Goal: Task Accomplishment & Management: Use online tool/utility

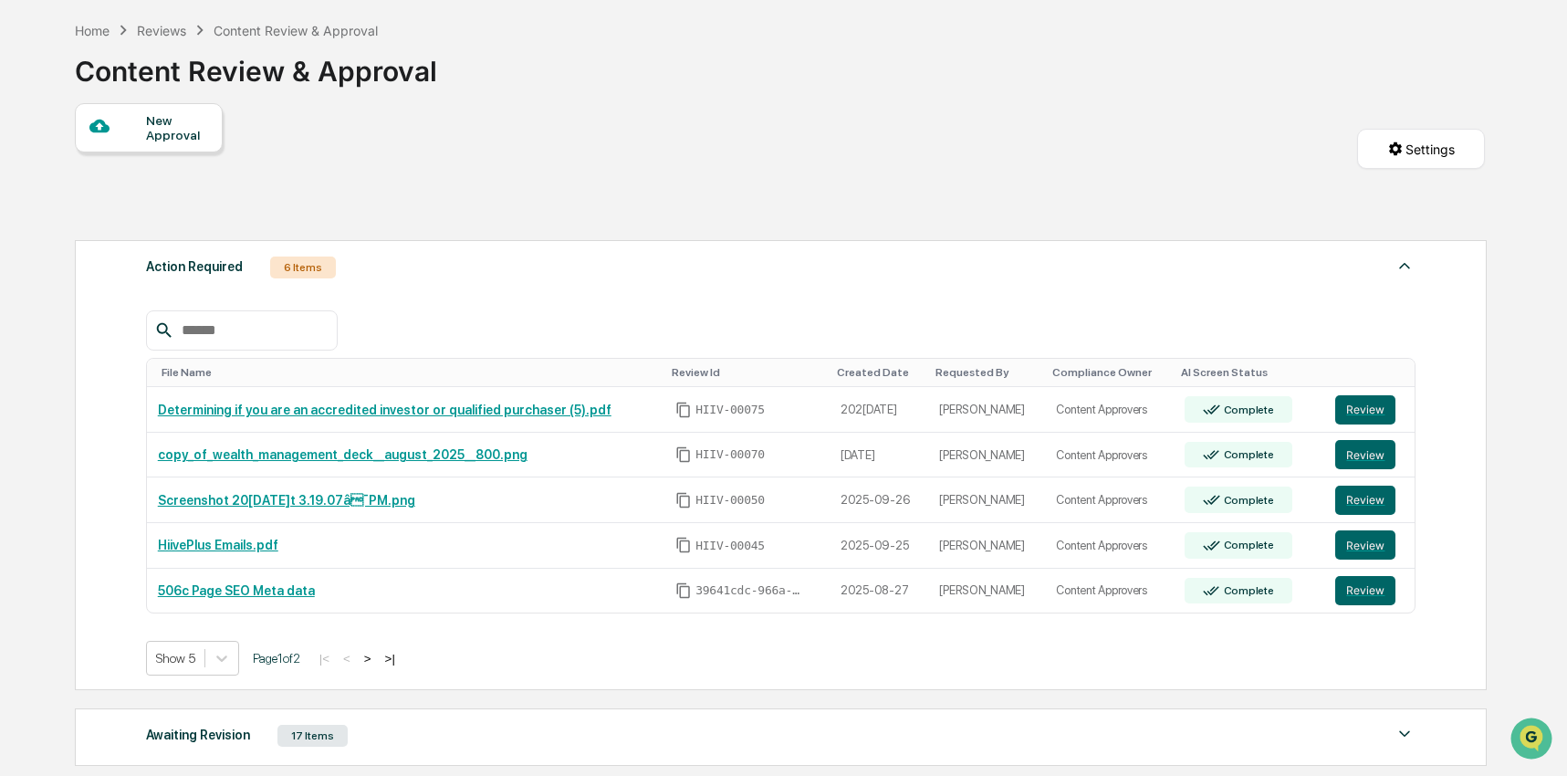
scroll to position [110, 0]
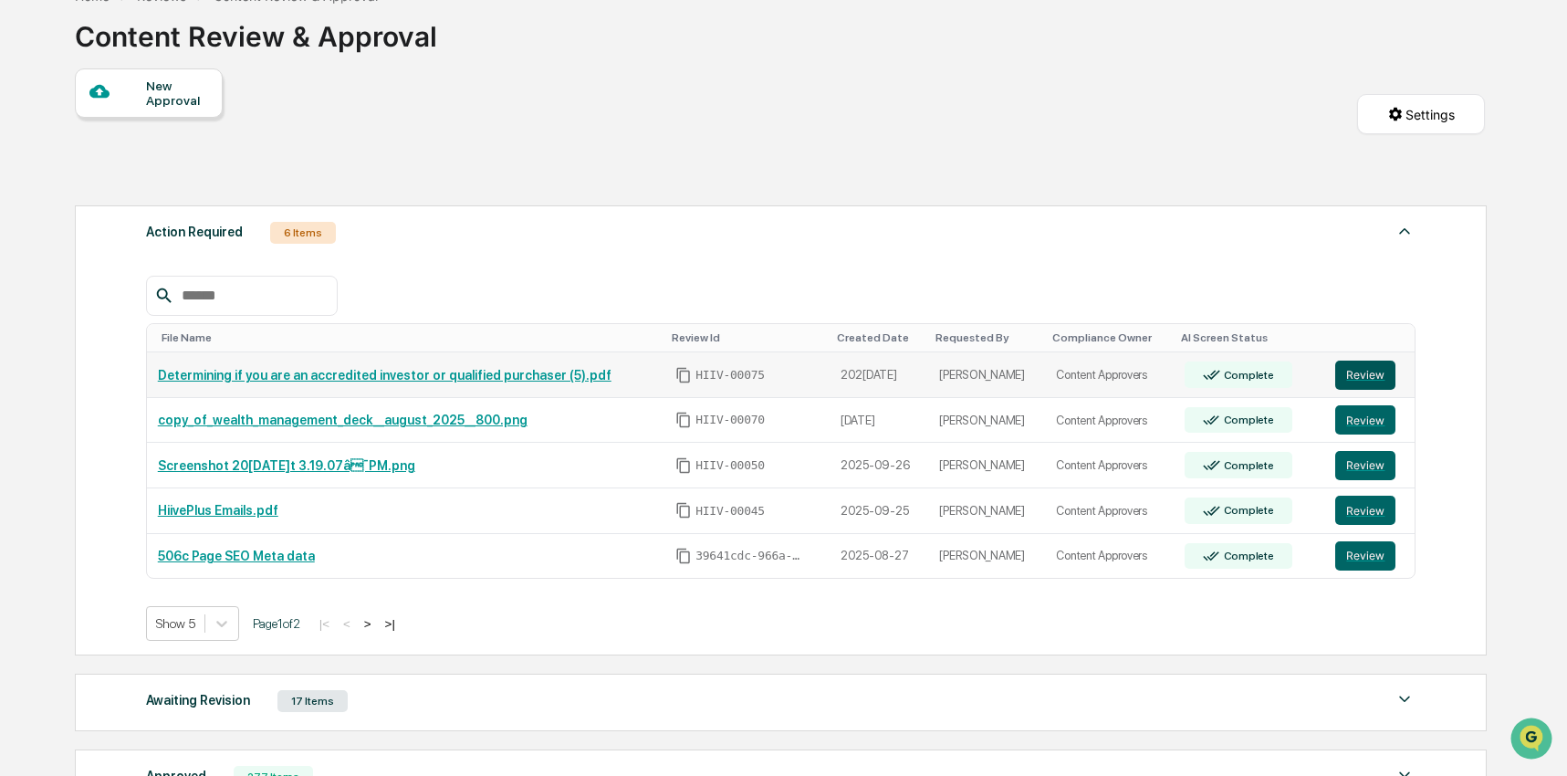
click at [1372, 379] on button "Review" at bounding box center [1366, 375] width 60 height 29
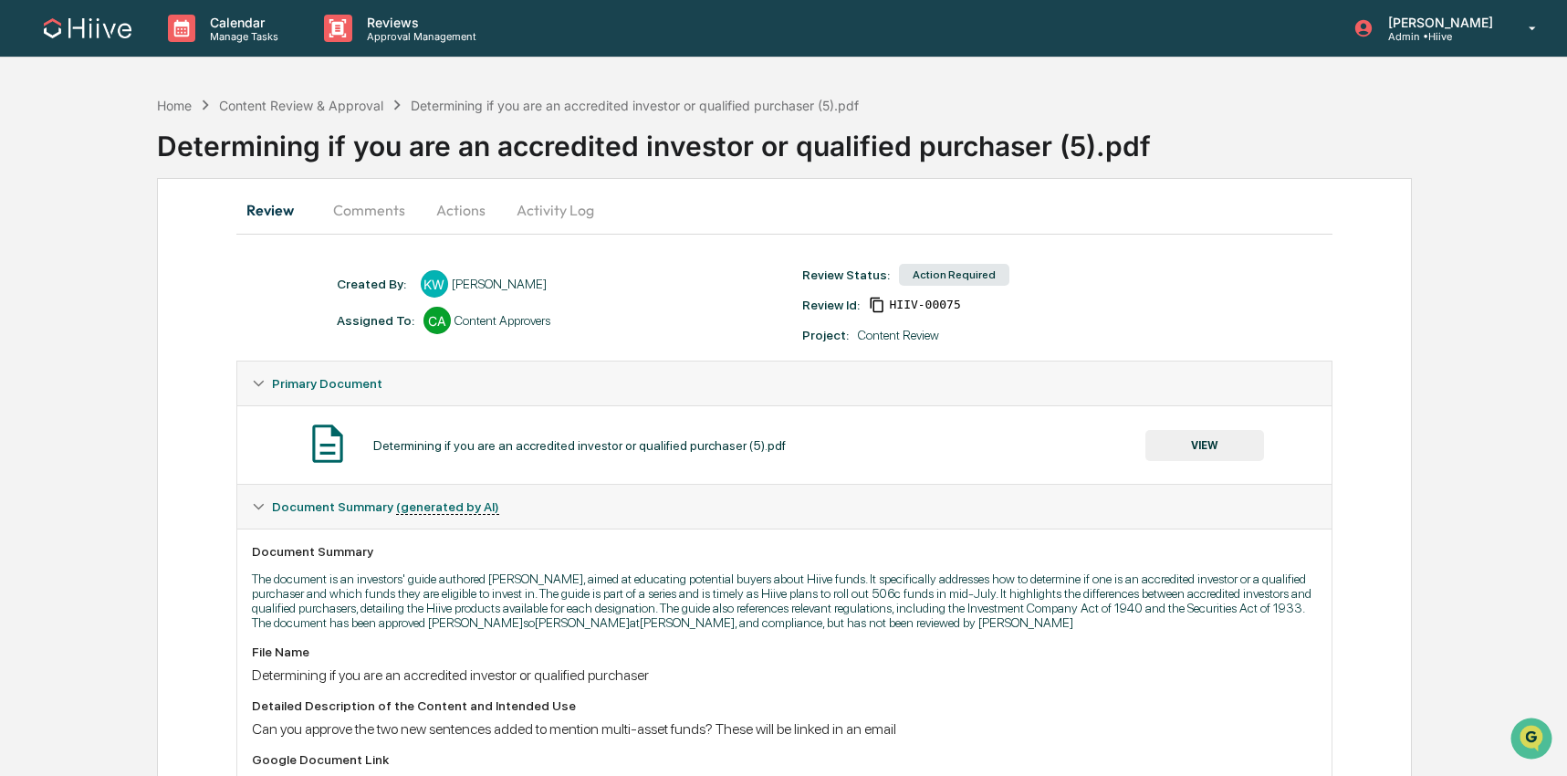
click at [351, 218] on button "Comments" at bounding box center [369, 210] width 101 height 44
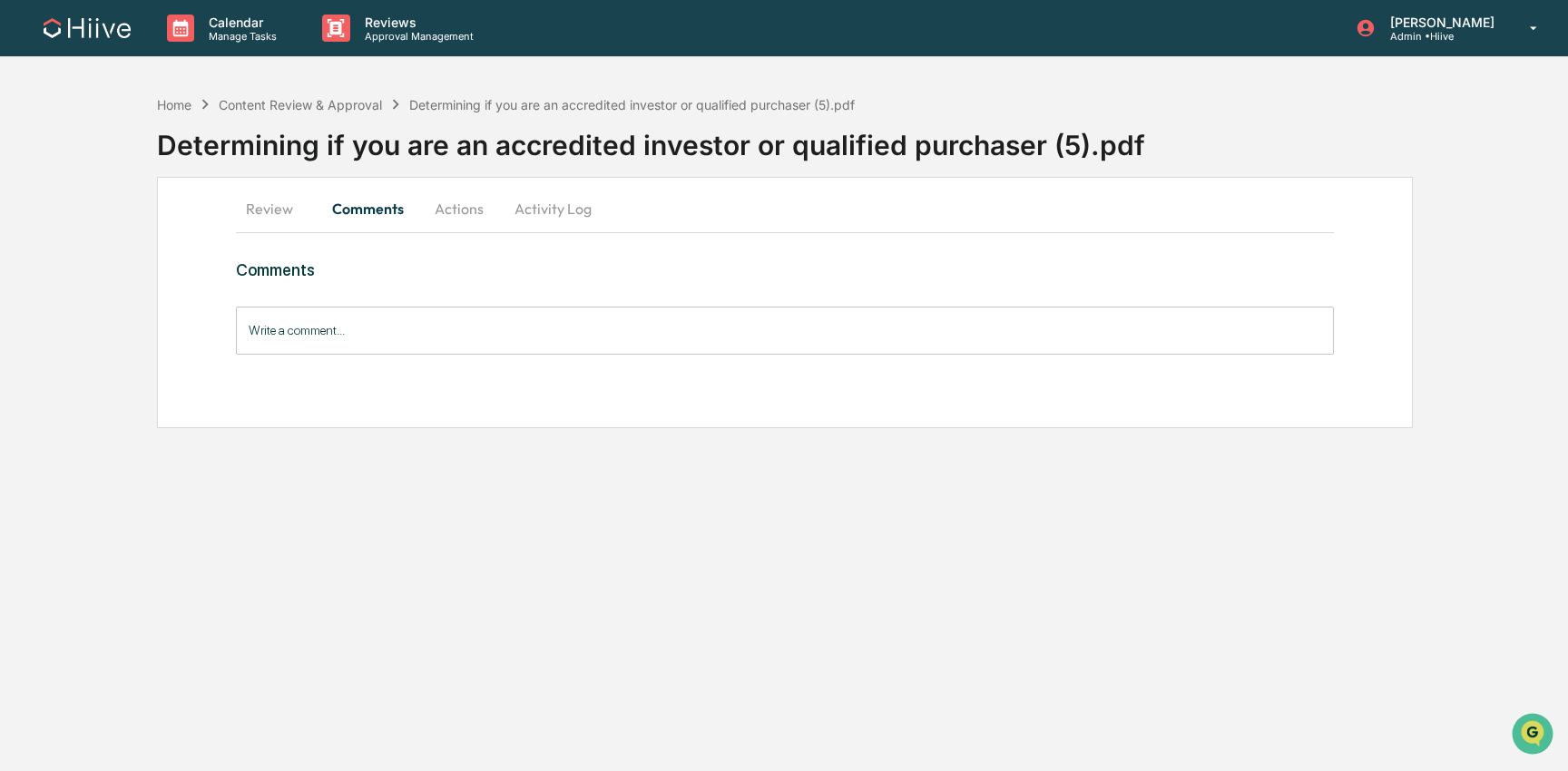
click at [269, 221] on button "Review" at bounding box center [276, 209] width 81 height 44
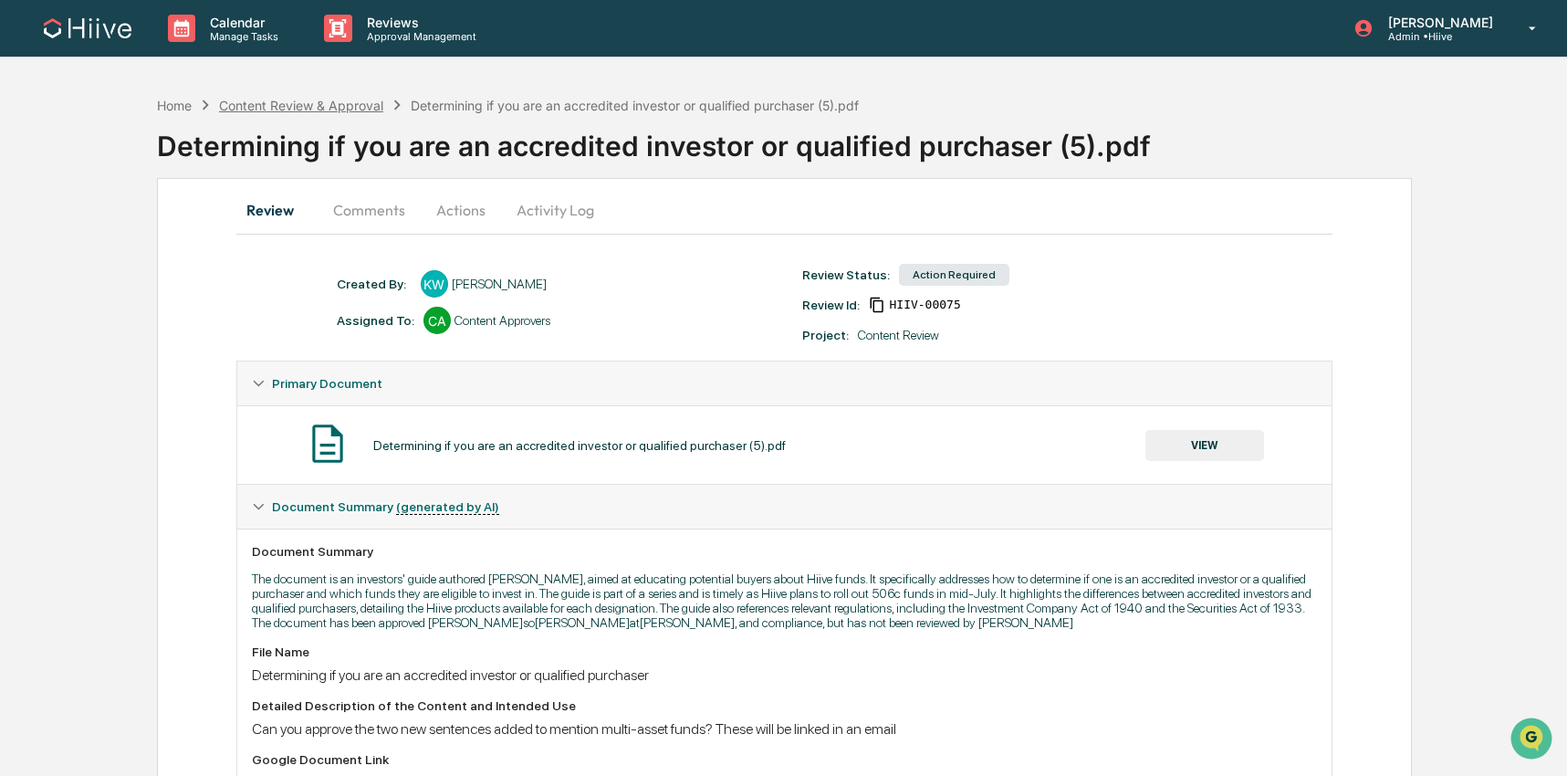
click at [338, 105] on div "Content Review & Approval" at bounding box center [301, 106] width 164 height 16
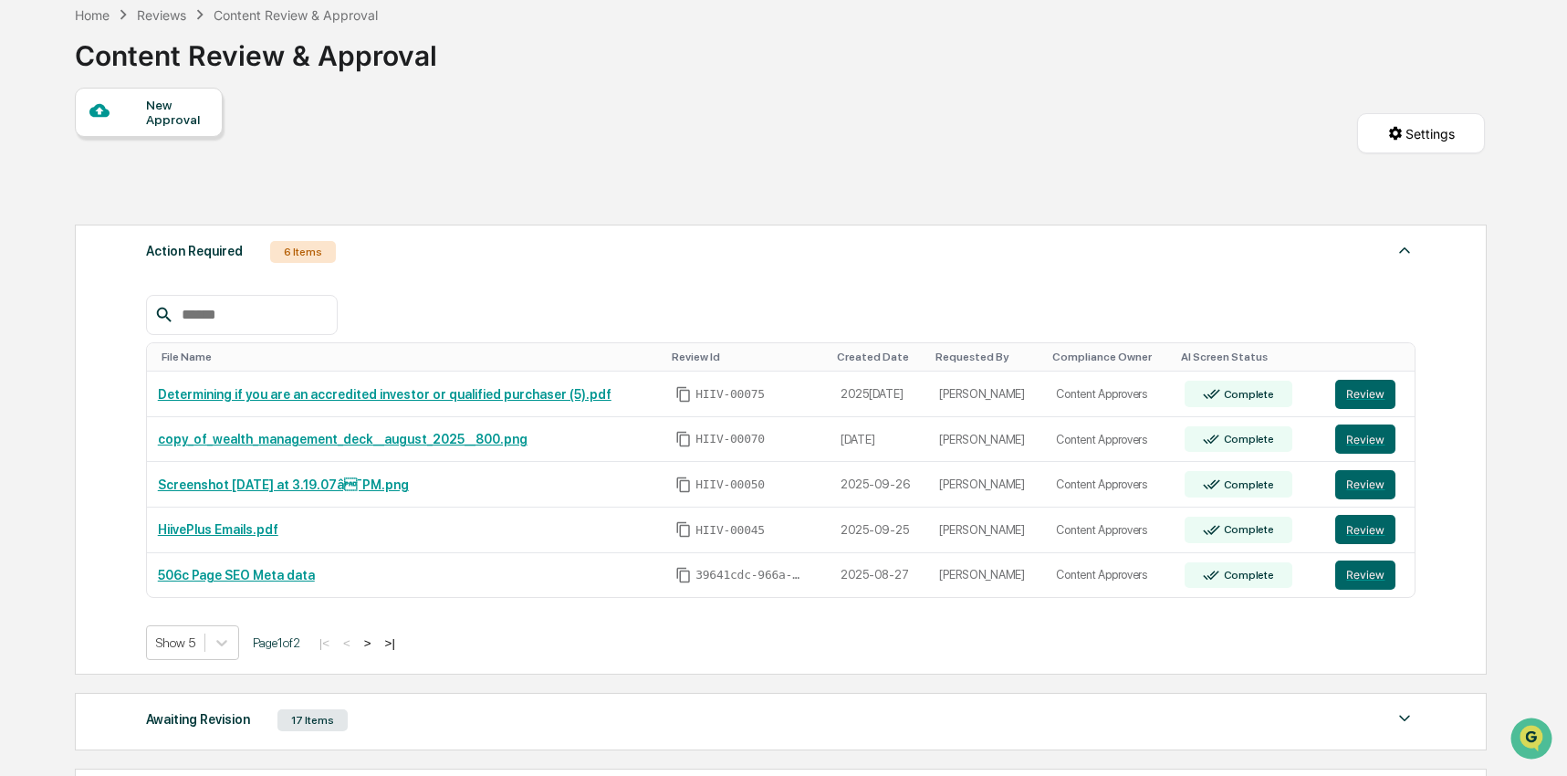
scroll to position [110, 0]
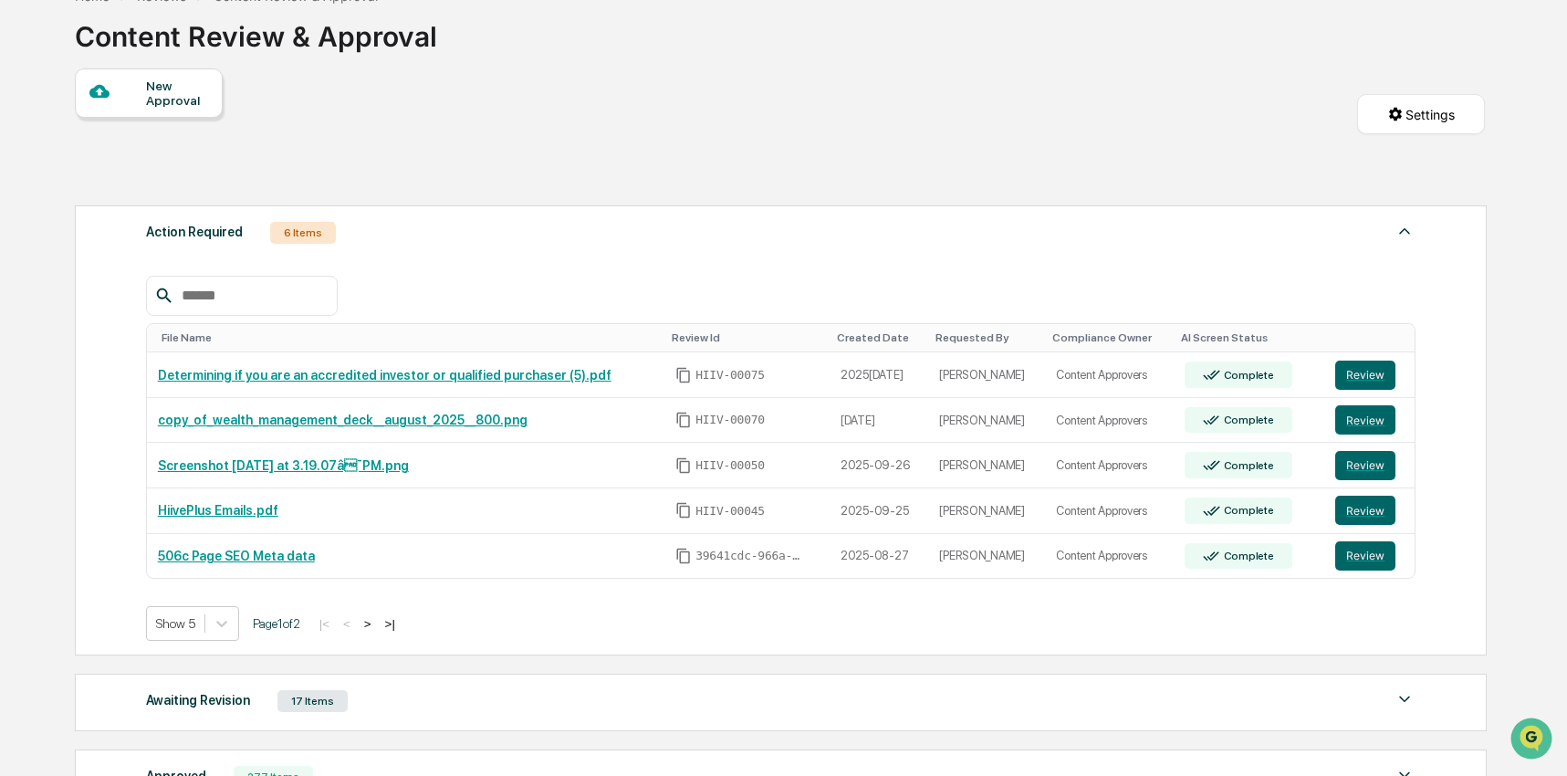
click at [377, 626] on button ">" at bounding box center [368, 624] width 18 height 16
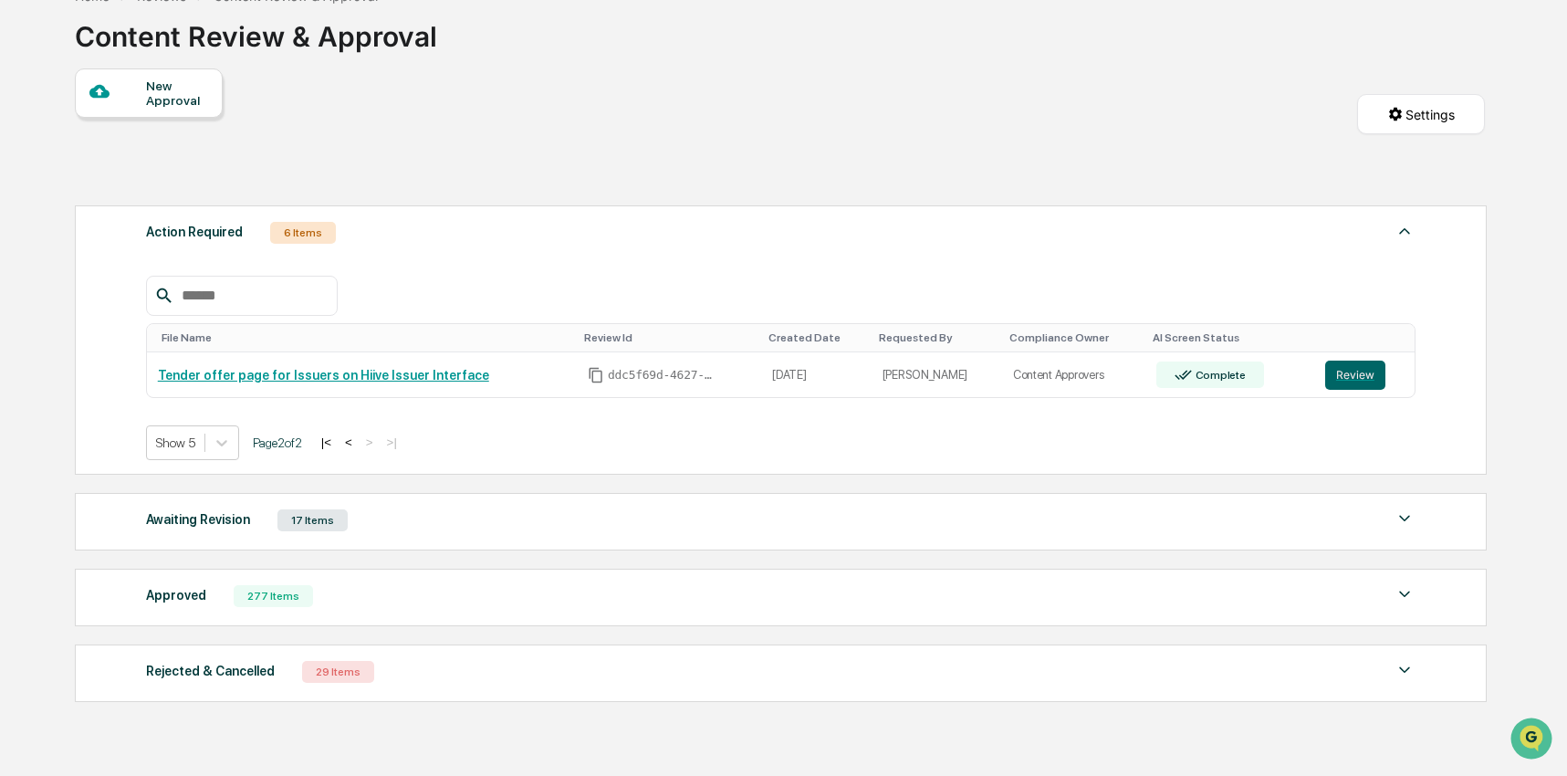
click at [358, 443] on button "<" at bounding box center [349, 443] width 18 height 16
